Goal: Information Seeking & Learning: Learn about a topic

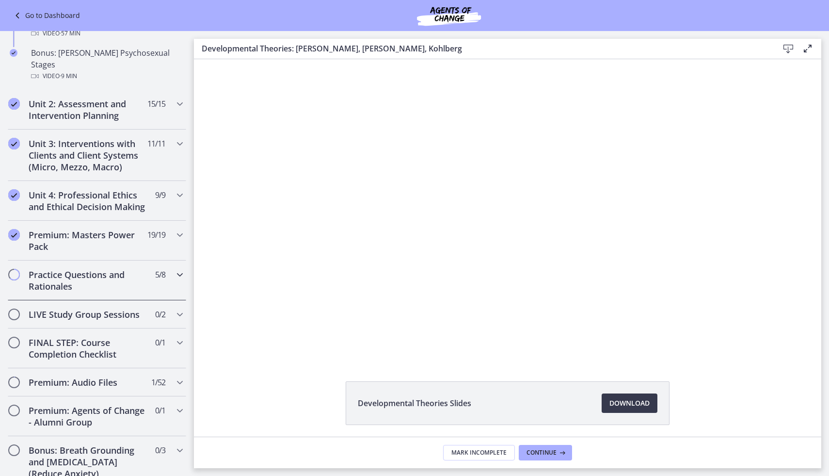
click at [115, 269] on h2 "Practice Questions and Rationales" at bounding box center [88, 280] width 118 height 23
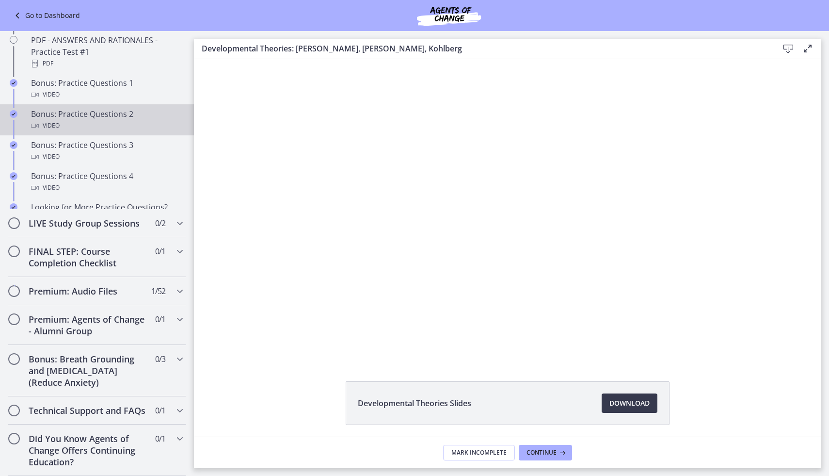
scroll to position [412, 0]
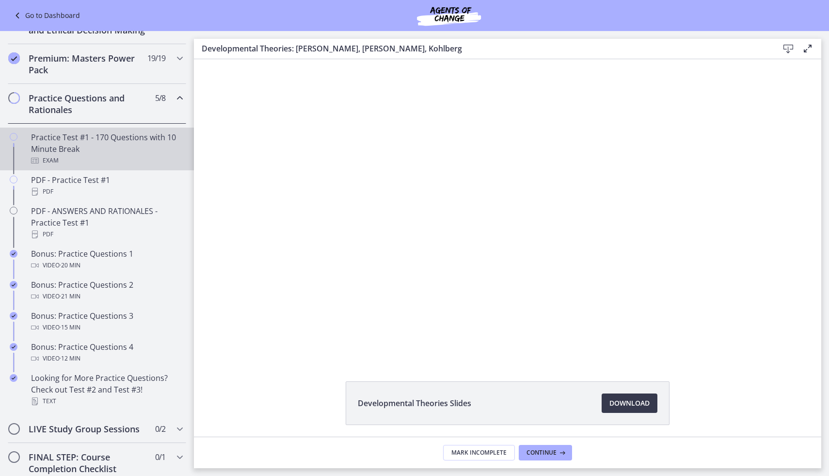
click at [104, 148] on div "Practice Test #1 - 170 Questions with 10 Minute Break Exam" at bounding box center [106, 148] width 151 height 35
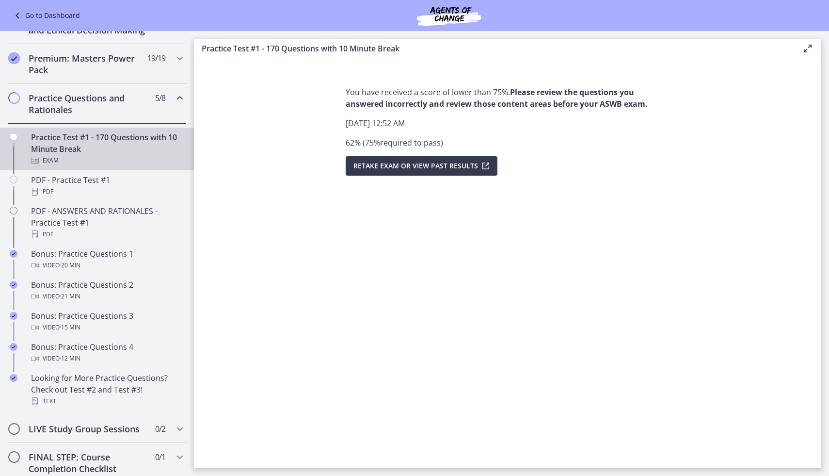
click at [90, 100] on h2 "Practice Questions and Rationales" at bounding box center [88, 103] width 118 height 23
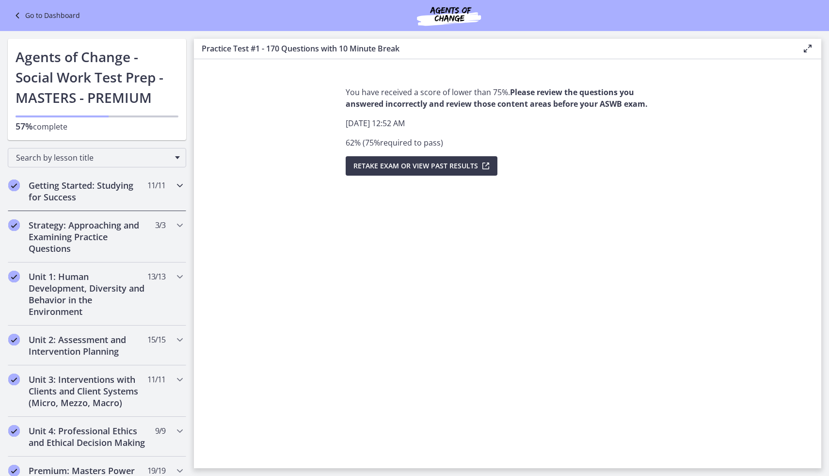
click at [59, 201] on h2 "Getting Started: Studying for Success" at bounding box center [88, 190] width 118 height 23
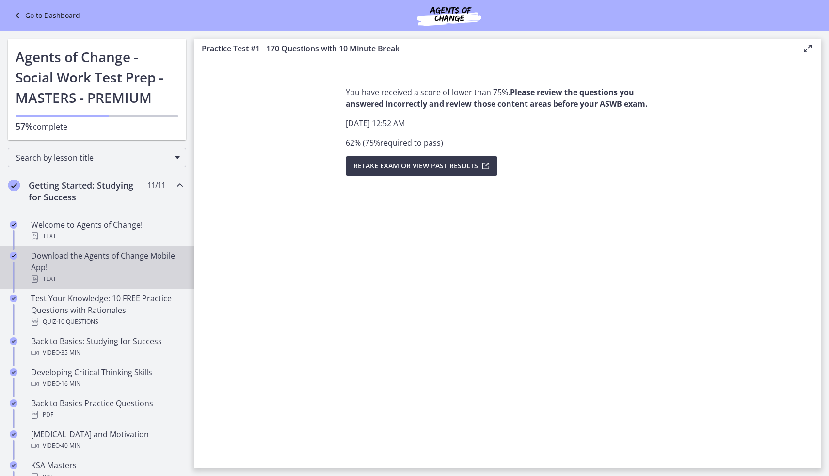
click at [98, 267] on div "Download the Agents of Change Mobile App! Text" at bounding box center [106, 267] width 151 height 35
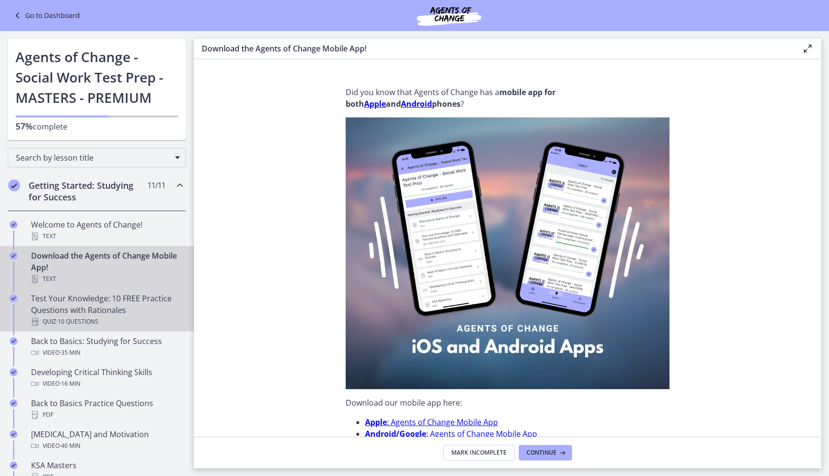
click at [97, 330] on link "Test Your Knowledge: 10 FREE Practice Questions with Rationales Quiz · 10 Quest…" at bounding box center [97, 309] width 194 height 43
